Goal: Find specific page/section: Find specific page/section

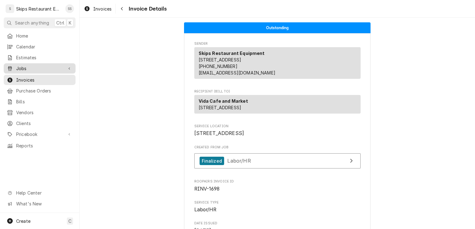
click at [31, 65] on span "Jobs" at bounding box center [39, 68] width 47 height 7
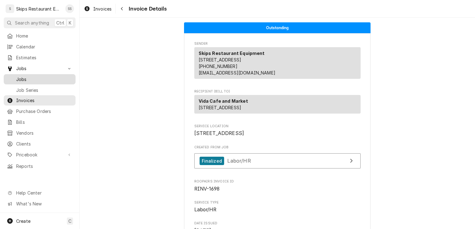
click at [33, 76] on span "Jobs" at bounding box center [44, 79] width 56 height 7
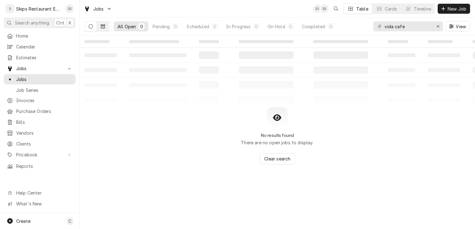
click at [102, 25] on icon "Dynamic Content Wrapper" at bounding box center [103, 26] width 4 height 4
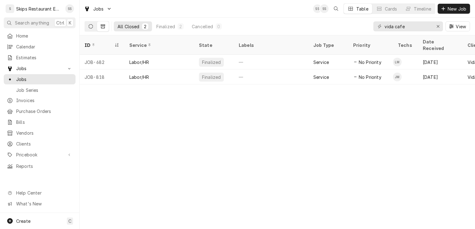
click at [89, 25] on icon "Dynamic Content Wrapper" at bounding box center [91, 26] width 4 height 4
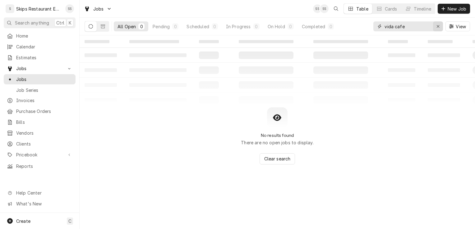
click at [437, 25] on icon "Erase input" at bounding box center [437, 26] width 3 height 4
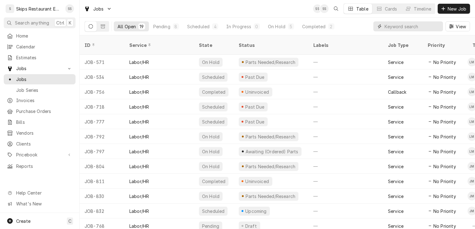
click at [414, 25] on input "Dynamic Content Wrapper" at bounding box center [411, 26] width 55 height 10
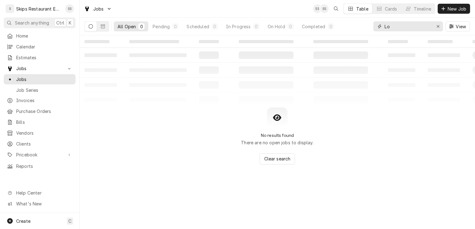
type input "L"
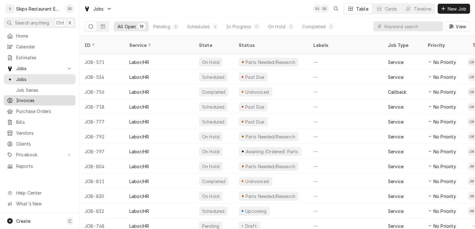
click at [27, 97] on span "Invoices" at bounding box center [44, 100] width 56 height 7
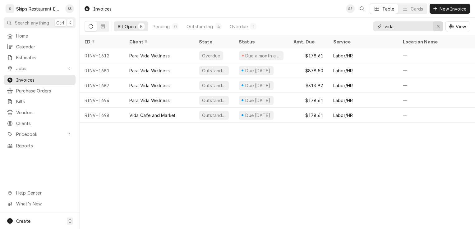
click at [437, 26] on icon "Erase input" at bounding box center [437, 26] width 3 height 4
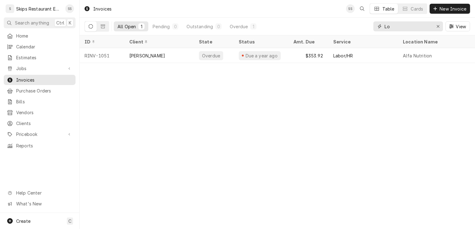
type input "L"
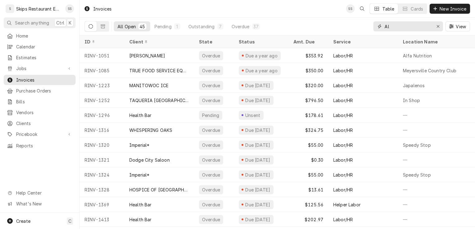
type input "A"
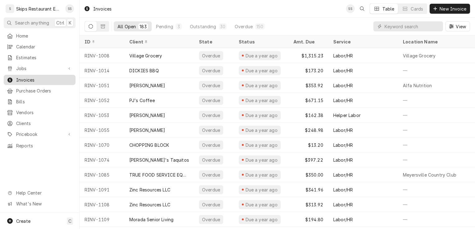
click at [30, 80] on span "Invoices" at bounding box center [44, 80] width 56 height 7
click at [104, 21] on div "Dynamic Content Wrapper" at bounding box center [96, 26] width 25 height 11
click at [103, 25] on icon "Dynamic Content Wrapper" at bounding box center [103, 26] width 4 height 4
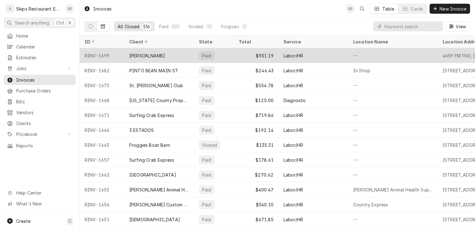
click at [153, 55] on div "[PERSON_NAME]" at bounding box center [147, 55] width 36 height 7
click at [151, 53] on div "[PERSON_NAME]" at bounding box center [147, 55] width 36 height 7
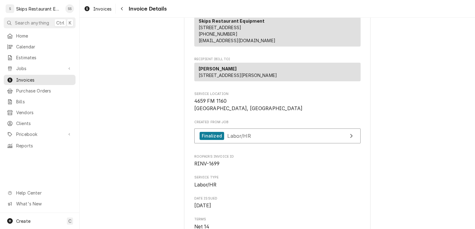
scroll to position [14, 0]
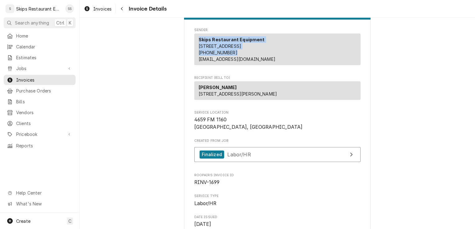
drag, startPoint x: 469, startPoint y: 42, endPoint x: 476, endPoint y: 61, distance: 19.6
click at [474, 61] on html "S Skips Restaurant Equipment SS Search anything Ctrl K Home Calendar Estimates …" at bounding box center [237, 114] width 475 height 229
drag, startPoint x: 476, startPoint y: 61, endPoint x: 438, endPoint y: 85, distance: 44.5
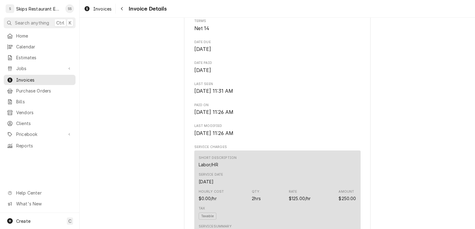
scroll to position [0, 0]
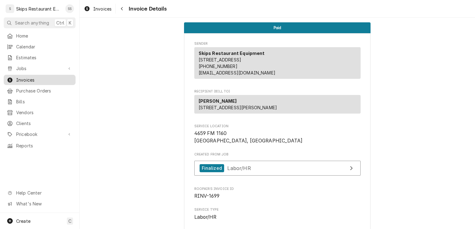
click at [26, 78] on span "Invoices" at bounding box center [44, 80] width 56 height 7
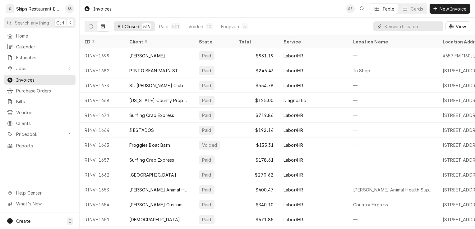
click at [398, 25] on input "Dynamic Content Wrapper" at bounding box center [411, 26] width 55 height 10
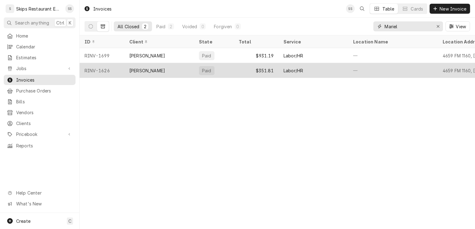
type input "Mariel"
click at [147, 66] on div "[PERSON_NAME]" at bounding box center [159, 70] width 70 height 15
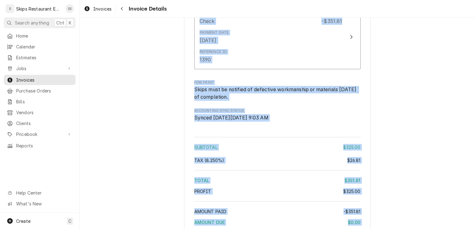
scroll to position [795, 0]
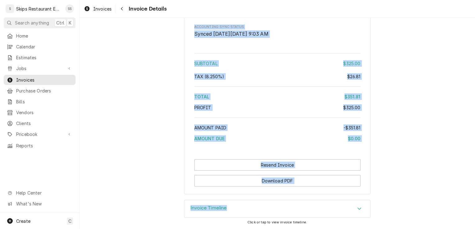
drag, startPoint x: 178, startPoint y: 25, endPoint x: 475, endPoint y: 245, distance: 369.6
click at [474, 229] on html "S Skips Restaurant Equipment SS Search anything Ctrl K Home Calendar Estimates …" at bounding box center [237, 114] width 475 height 229
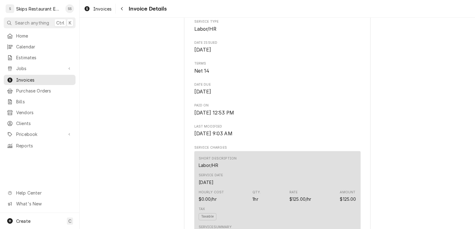
scroll to position [0, 0]
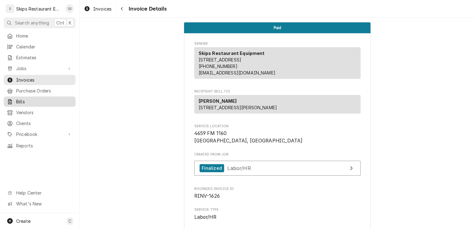
click at [23, 99] on span "Bills" at bounding box center [44, 101] width 56 height 7
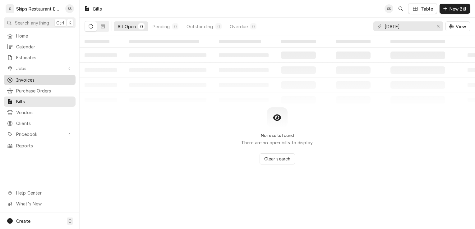
click at [27, 78] on span "Invoices" at bounding box center [44, 80] width 56 height 7
